Goal: Information Seeking & Learning: Learn about a topic

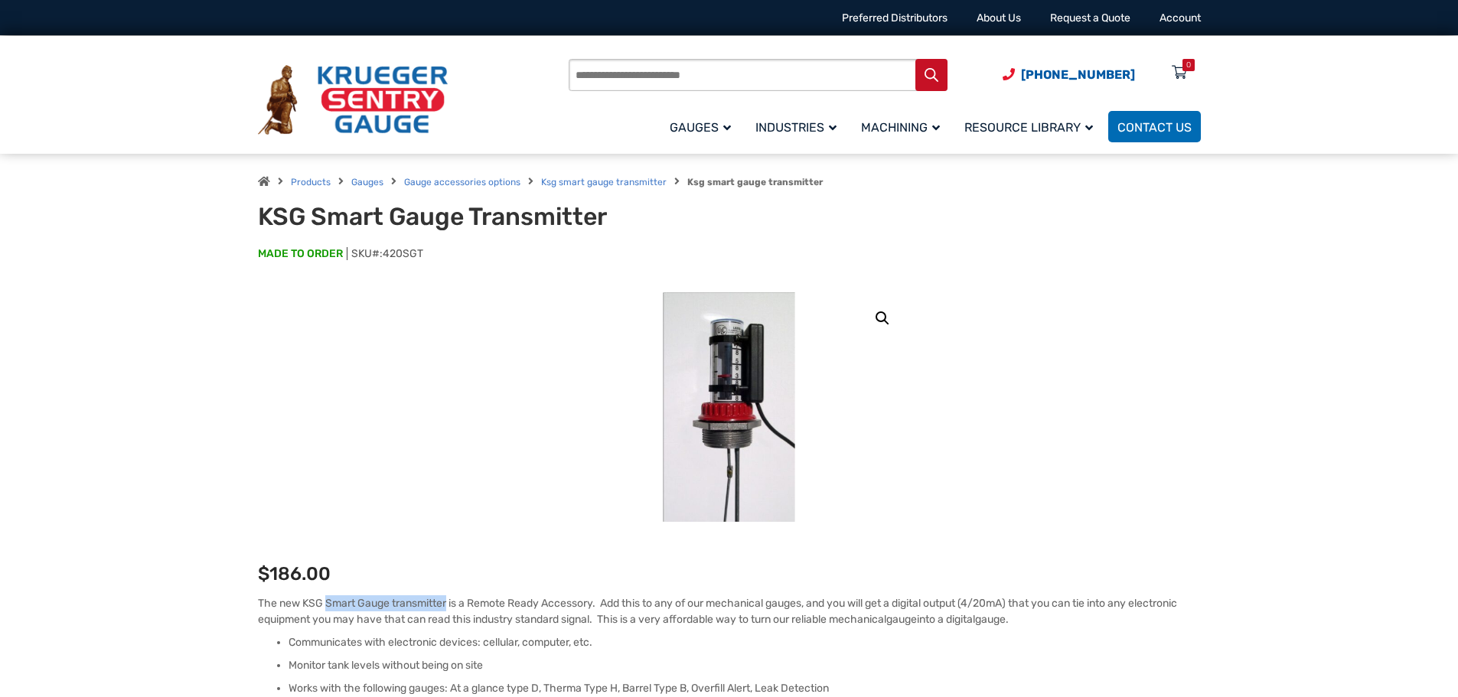
drag, startPoint x: 327, startPoint y: 602, endPoint x: 448, endPoint y: 609, distance: 121.1
click at [448, 609] on p "The new KSG Smart Gauge transmitter is a Remote Ready Accessory. Add this to an…" at bounding box center [729, 612] width 943 height 32
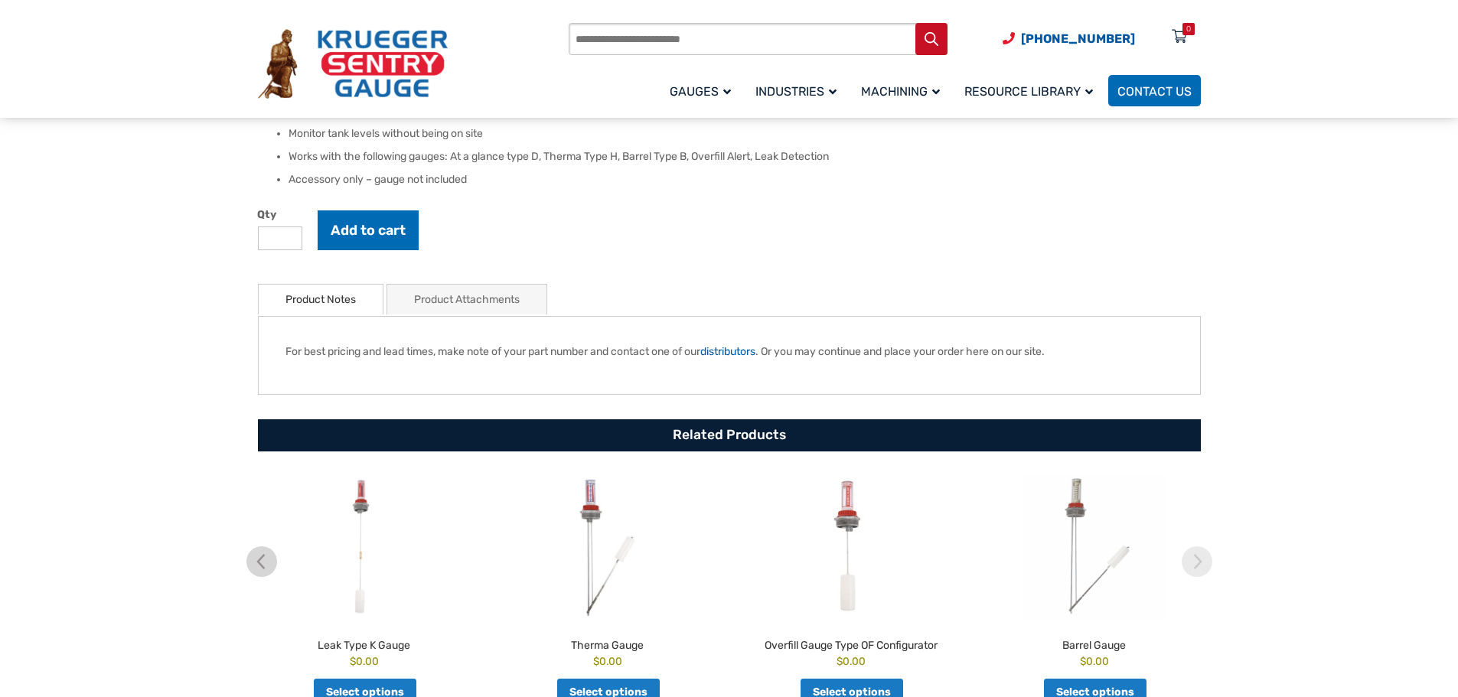
scroll to position [536, 0]
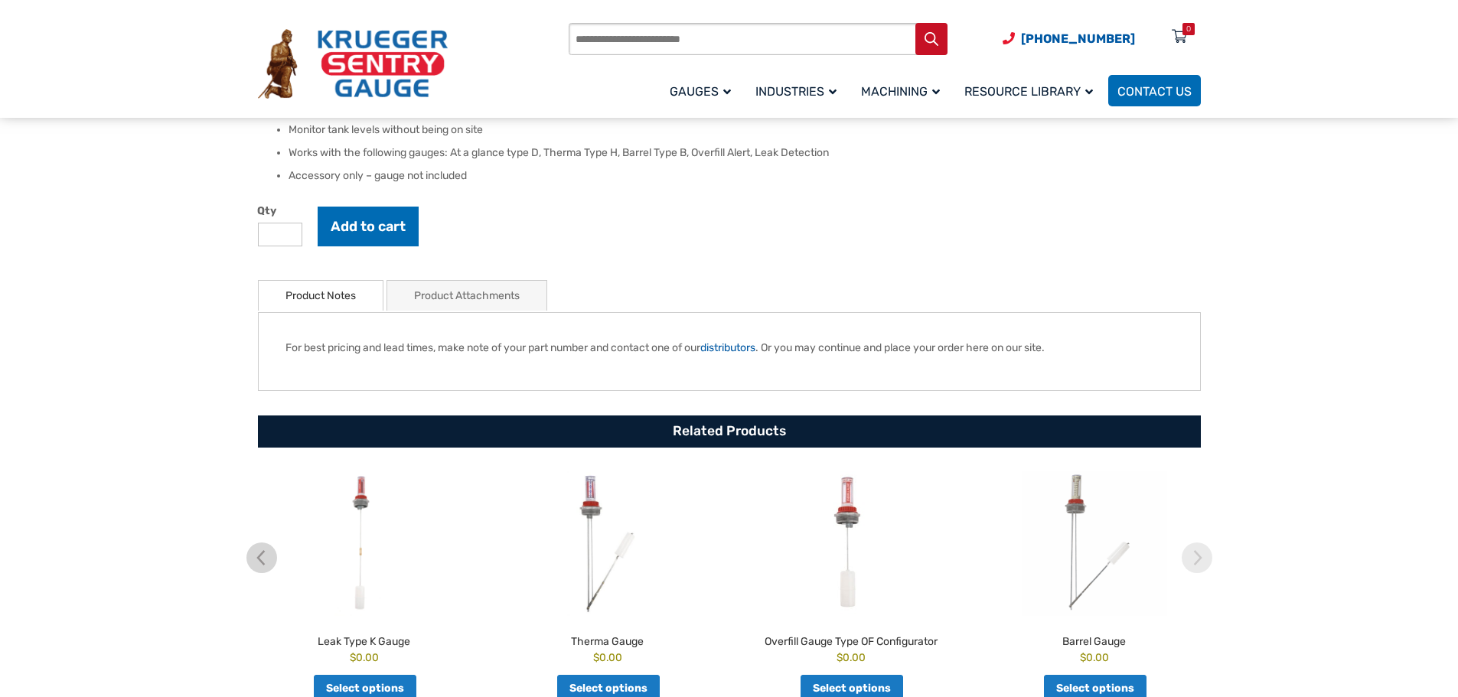
click at [517, 295] on link "Product Attachments" at bounding box center [467, 296] width 106 height 30
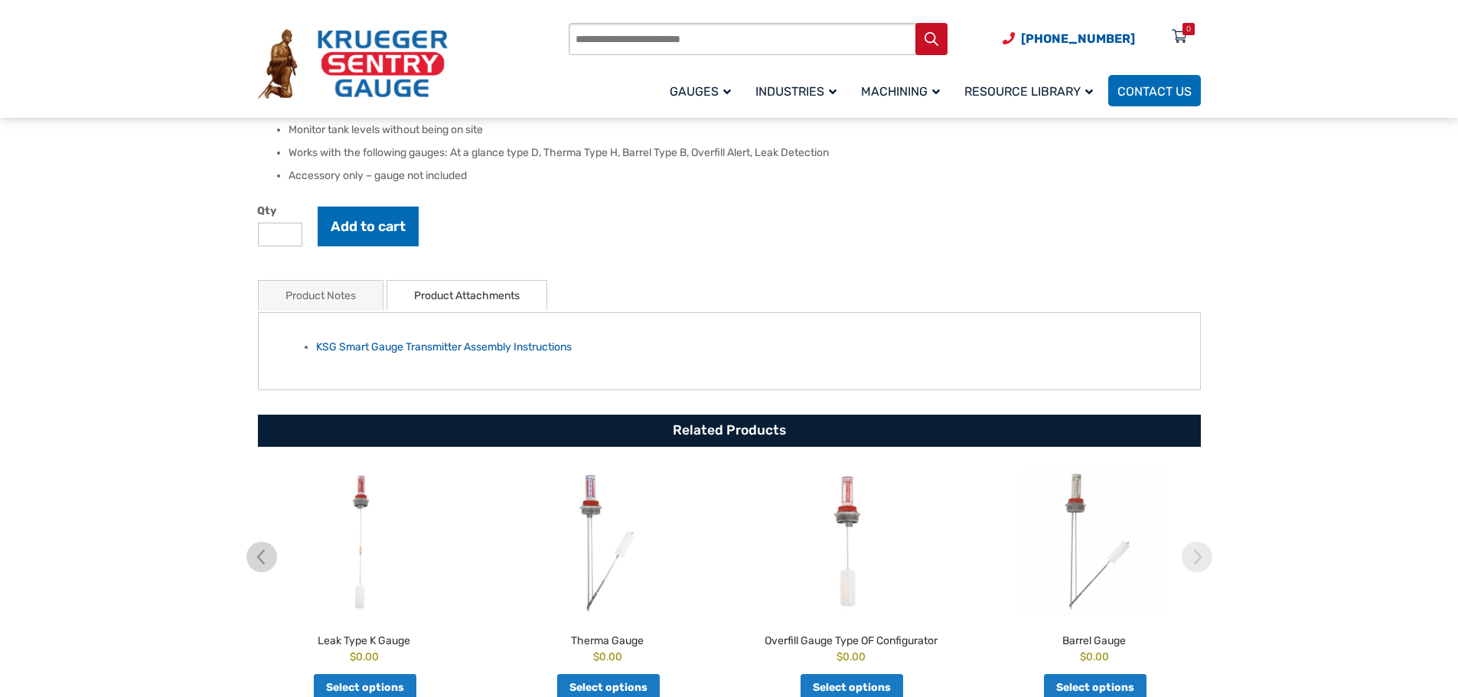
click at [342, 299] on link "Product Notes" at bounding box center [321, 296] width 70 height 30
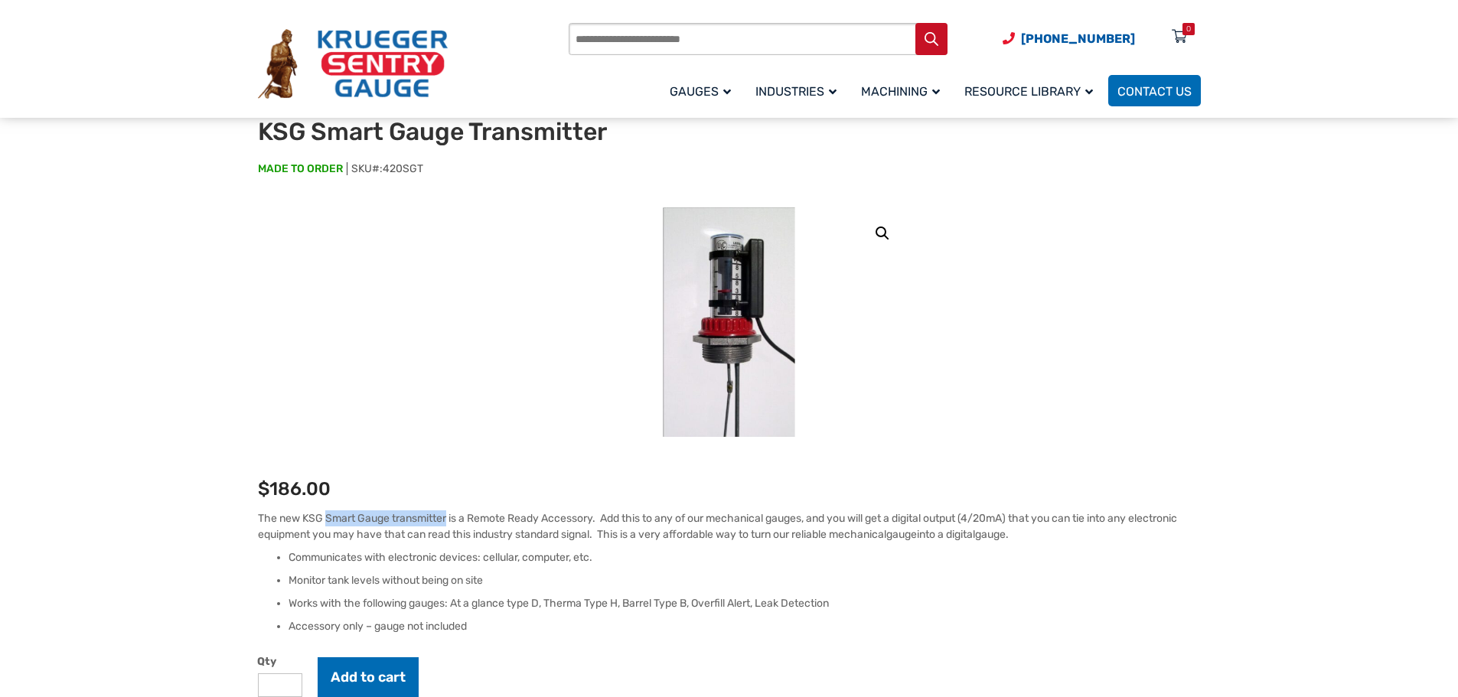
scroll to position [77, 0]
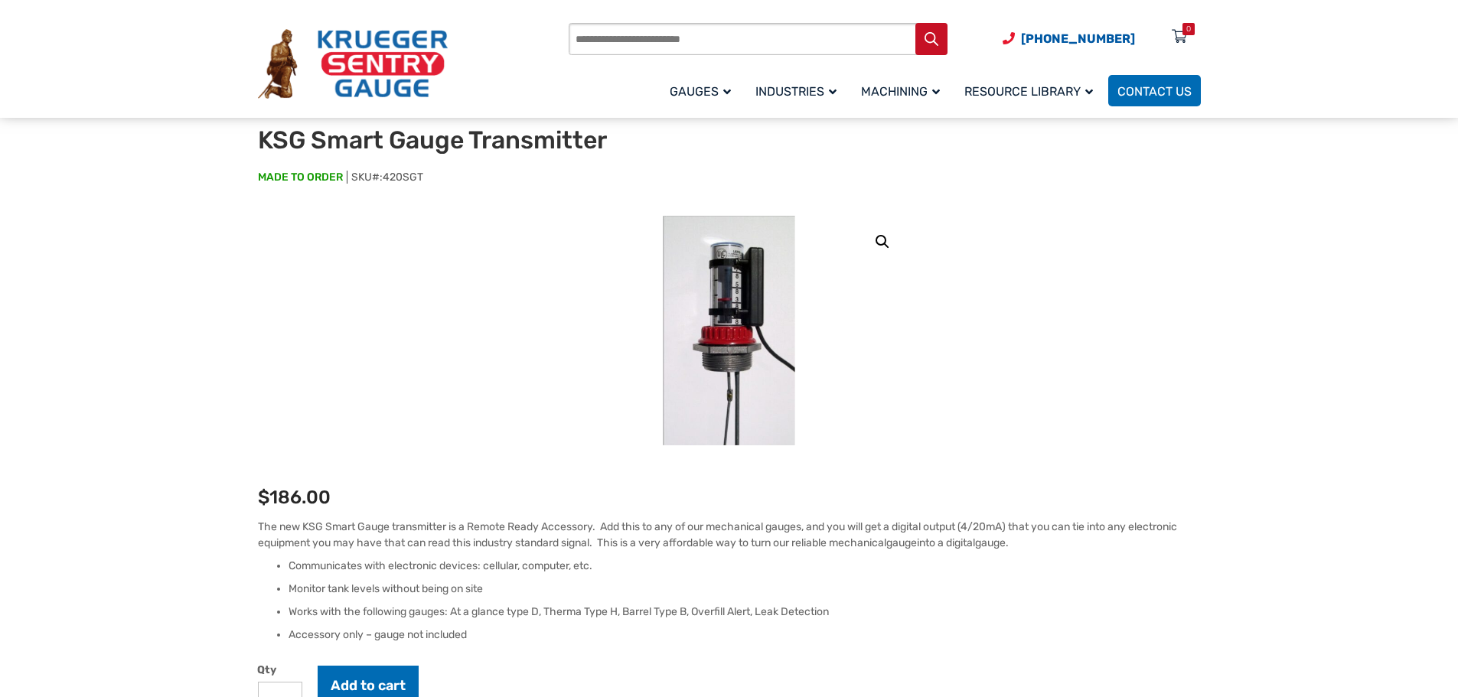
click at [552, 141] on h1 "KSG Smart Gauge Transmitter" at bounding box center [446, 140] width 377 height 29
copy h1 "Transmitter"
click at [1076, 442] on div "🔍 KSG Smart Gauge Transmitter $ 186.00 The new KSG Smart Gauge transmitter is a…" at bounding box center [729, 692] width 943 height 953
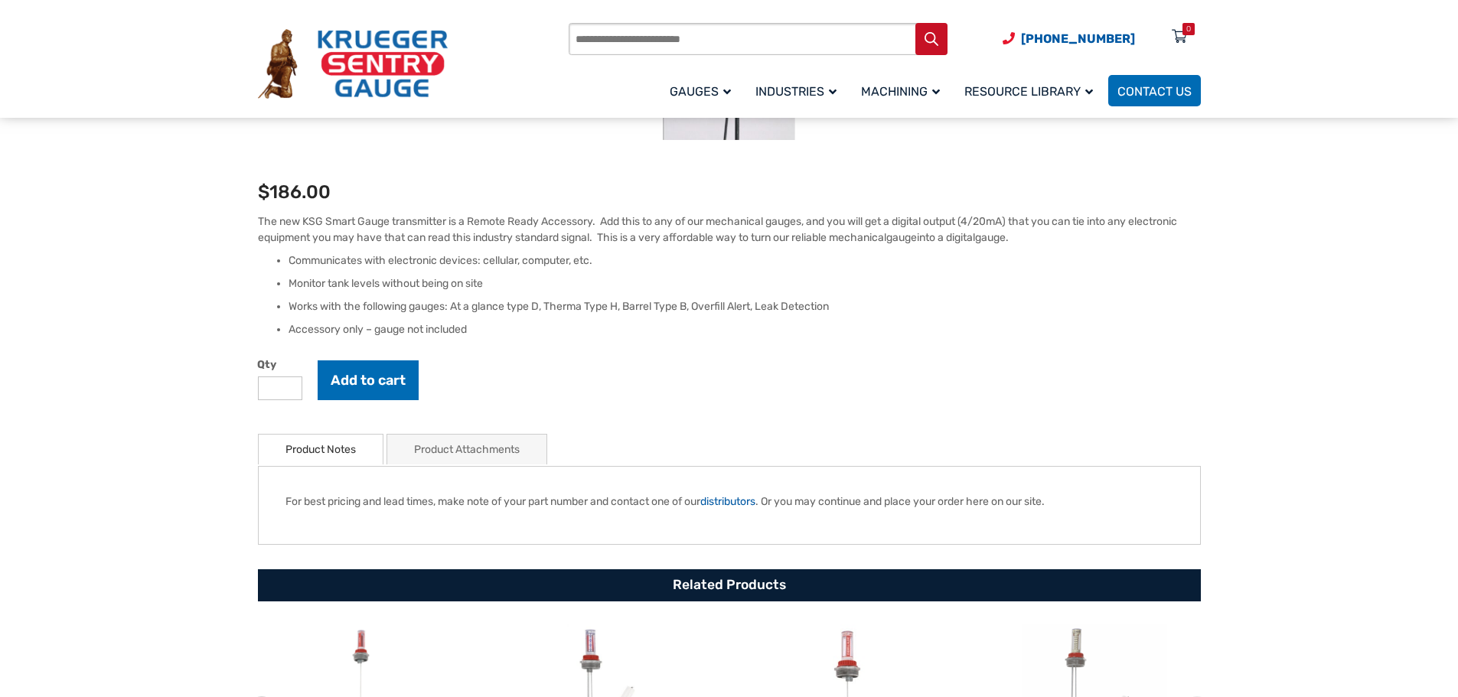
scroll to position [383, 0]
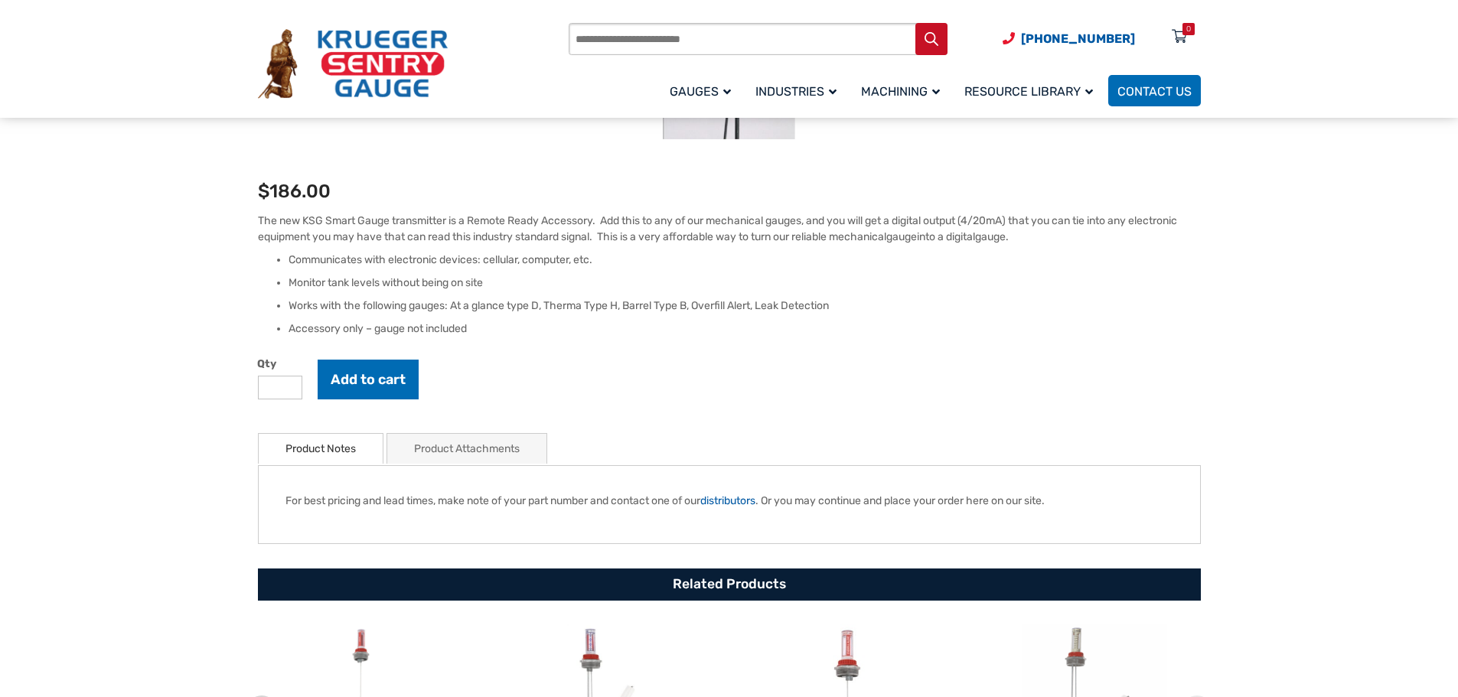
click at [537, 301] on li "Works with the following gauges: At a glance type D, Therma Type H, Barrel Type…" at bounding box center [745, 306] width 912 height 15
click at [492, 454] on link "Product Attachments" at bounding box center [467, 449] width 106 height 30
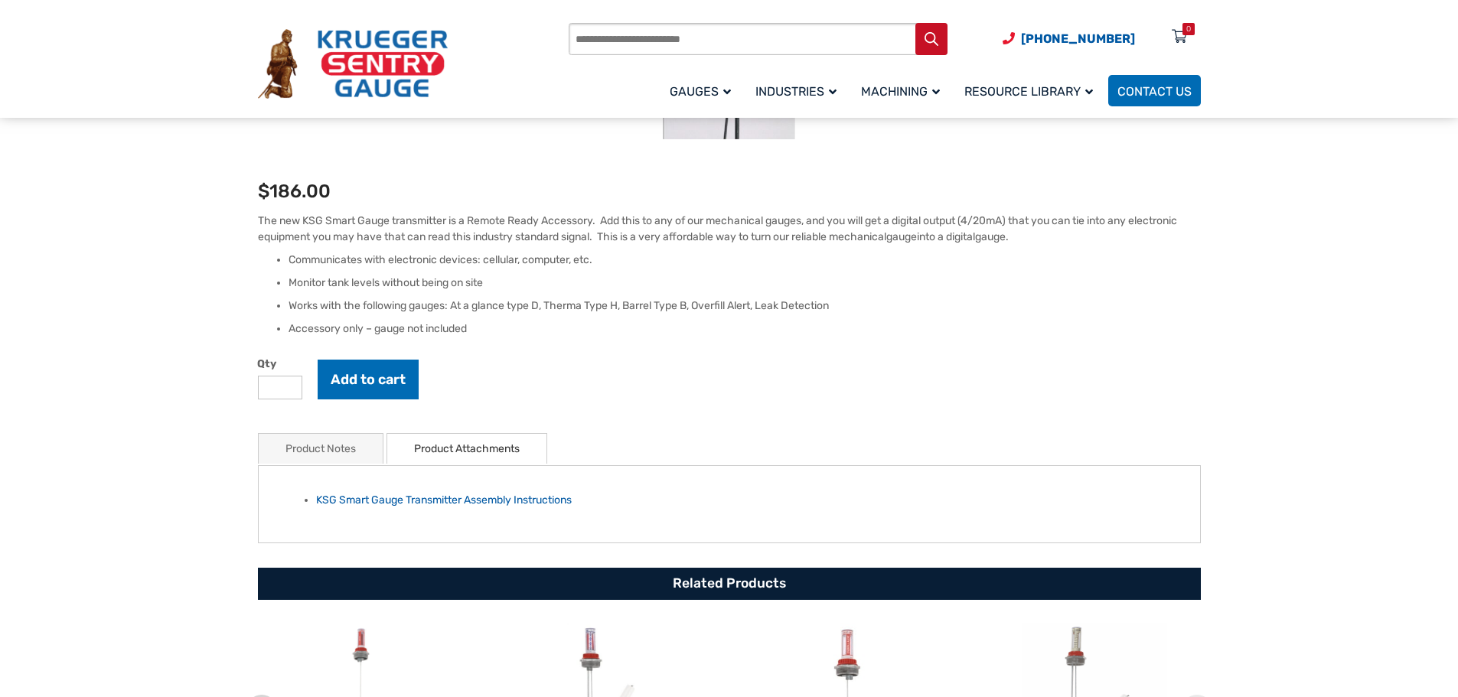
click at [361, 453] on li "Product Notes" at bounding box center [321, 448] width 126 height 31
click at [341, 443] on link "Product Notes" at bounding box center [321, 449] width 70 height 30
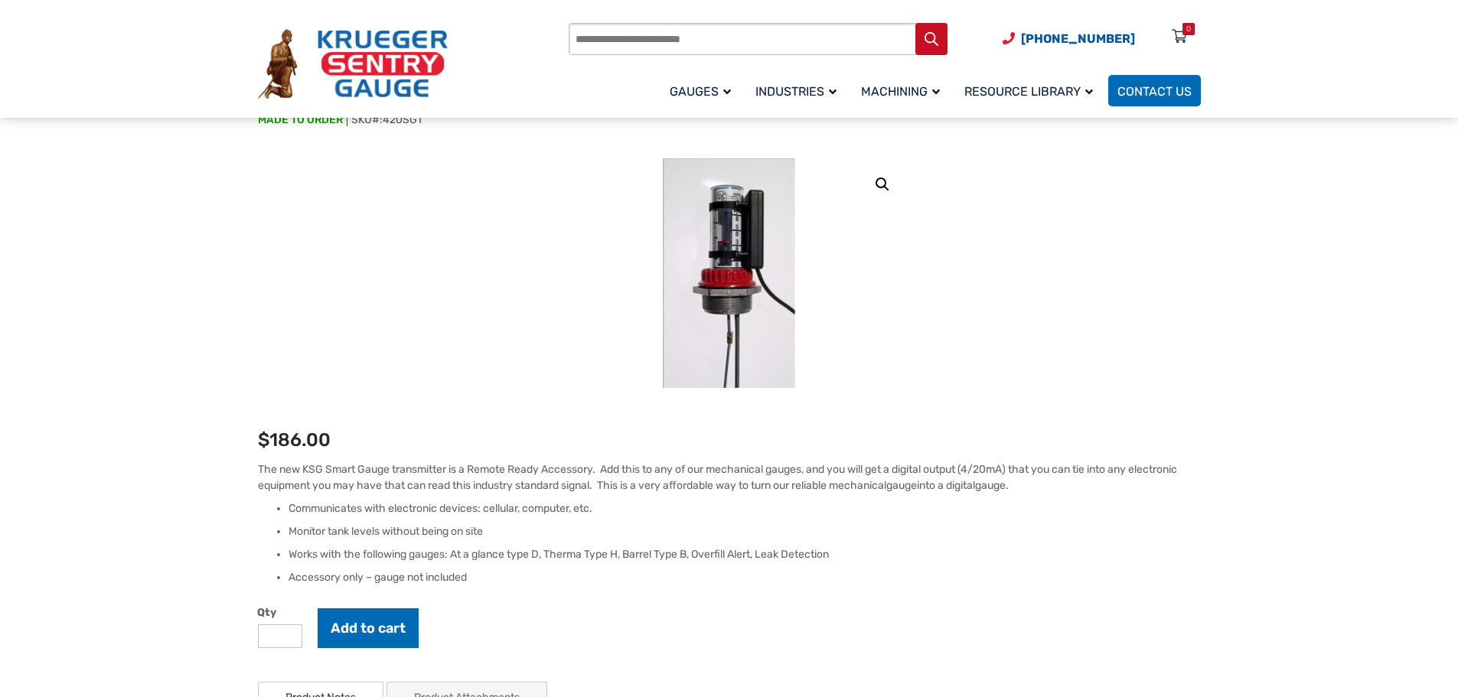
scroll to position [153, 0]
